Goal: Task Accomplishment & Management: Use online tool/utility

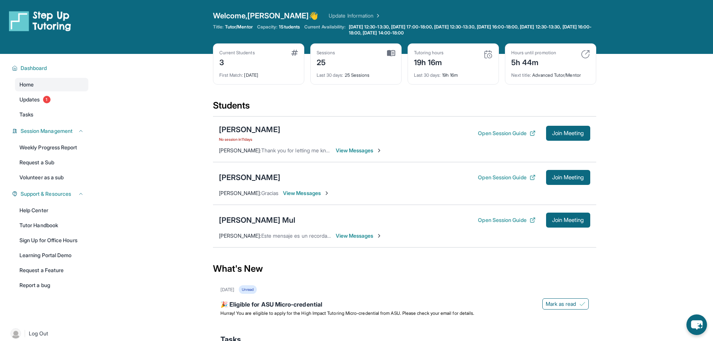
click at [243, 140] on span "No session [DATE]" at bounding box center [249, 139] width 61 height 6
click at [255, 143] on div "[DEMOGRAPHIC_DATA][PERSON_NAME] No session [DATE] Open Session Guide Join Meeti…" at bounding box center [404, 139] width 383 height 46
click at [243, 141] on span "No session [DATE]" at bounding box center [249, 139] width 61 height 6
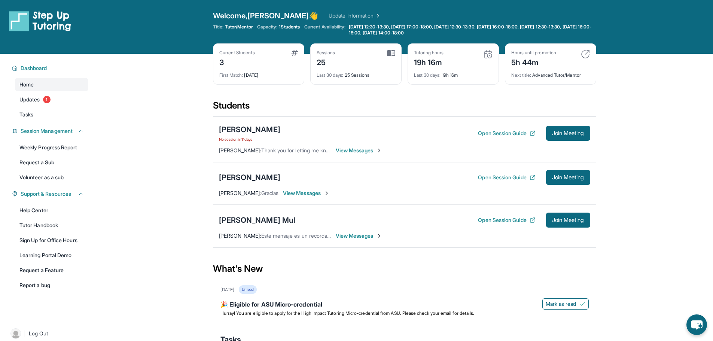
click at [243, 141] on span "No session [DATE]" at bounding box center [249, 139] width 61 height 6
click at [312, 142] on div "[DEMOGRAPHIC_DATA][PERSON_NAME] No session [DATE] Open Session Guide Join Meeti…" at bounding box center [404, 133] width 371 height 18
click at [240, 139] on span "No session [DATE]" at bounding box center [249, 139] width 61 height 6
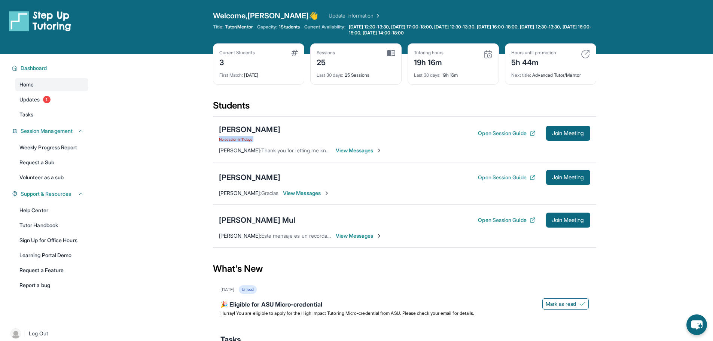
click at [240, 139] on span "No session [DATE]" at bounding box center [249, 139] width 61 height 6
click at [292, 143] on div "[DEMOGRAPHIC_DATA][PERSON_NAME] No session [DATE] Open Session Guide Join Meeti…" at bounding box center [404, 139] width 383 height 46
click at [563, 175] on span "Join Meeting" at bounding box center [568, 177] width 32 height 4
click at [496, 176] on button "Open Session Guide" at bounding box center [506, 177] width 57 height 7
